Goal: Navigation & Orientation: Find specific page/section

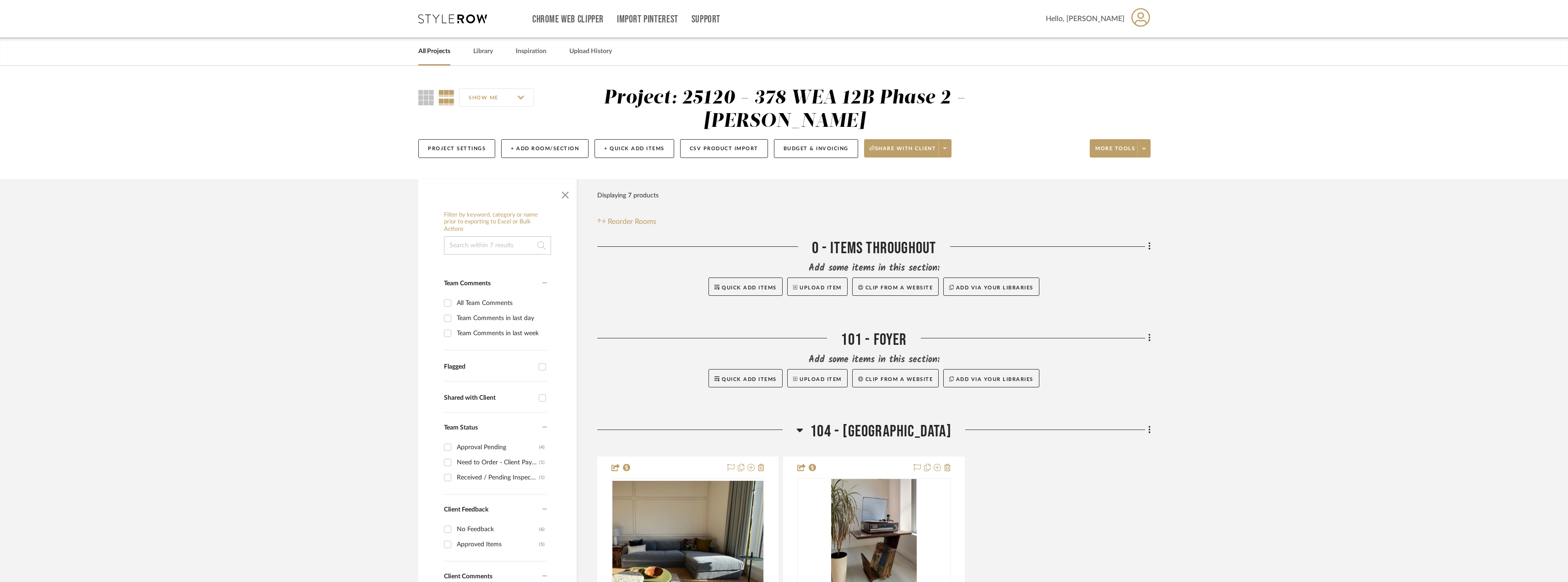
click at [452, 20] on icon at bounding box center [452, 19] width 69 height 9
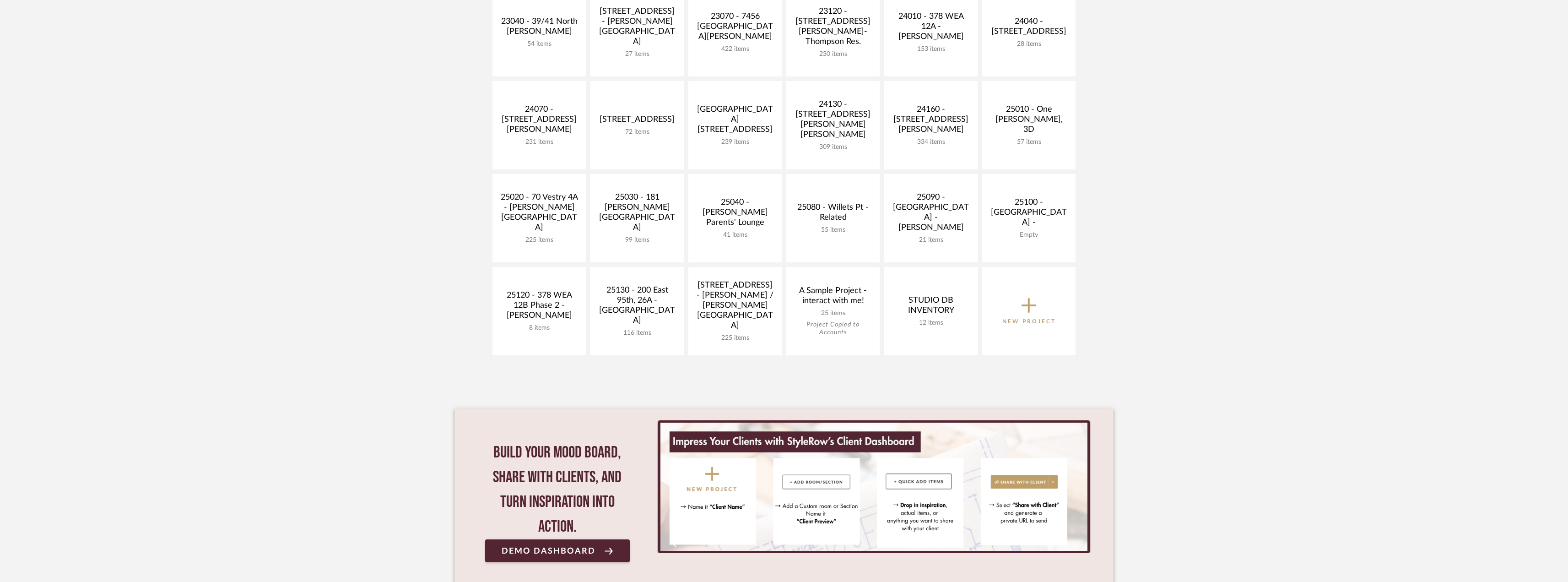
scroll to position [401, 0]
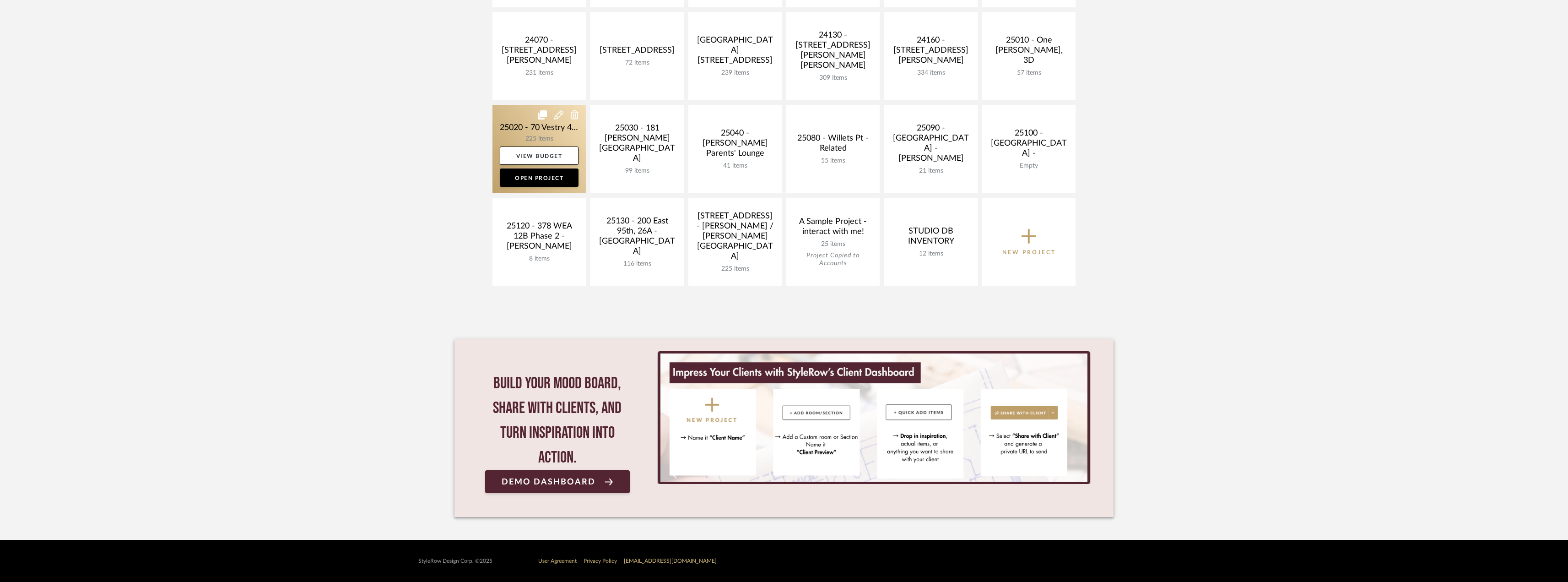
click at [564, 134] on link at bounding box center [539, 149] width 94 height 89
